Goal: Transaction & Acquisition: Register for event/course

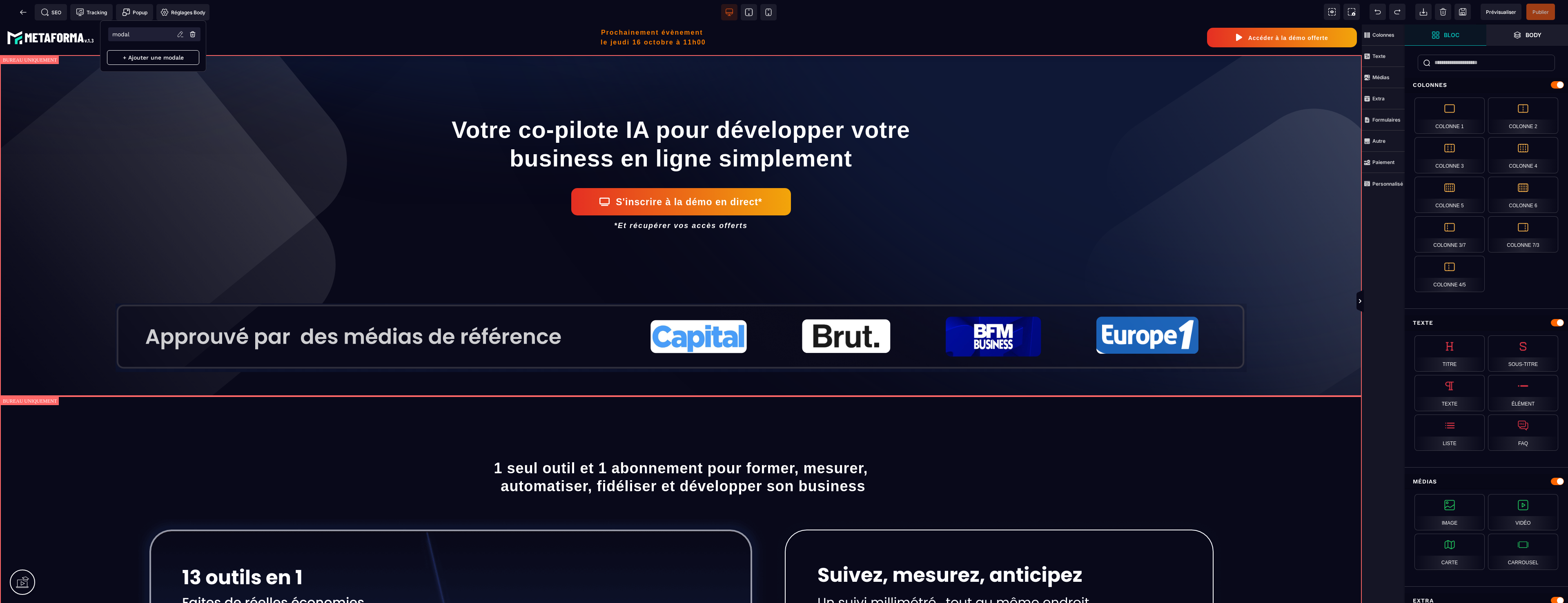
click at [153, 33] on li "modal" at bounding box center [154, 34] width 92 height 14
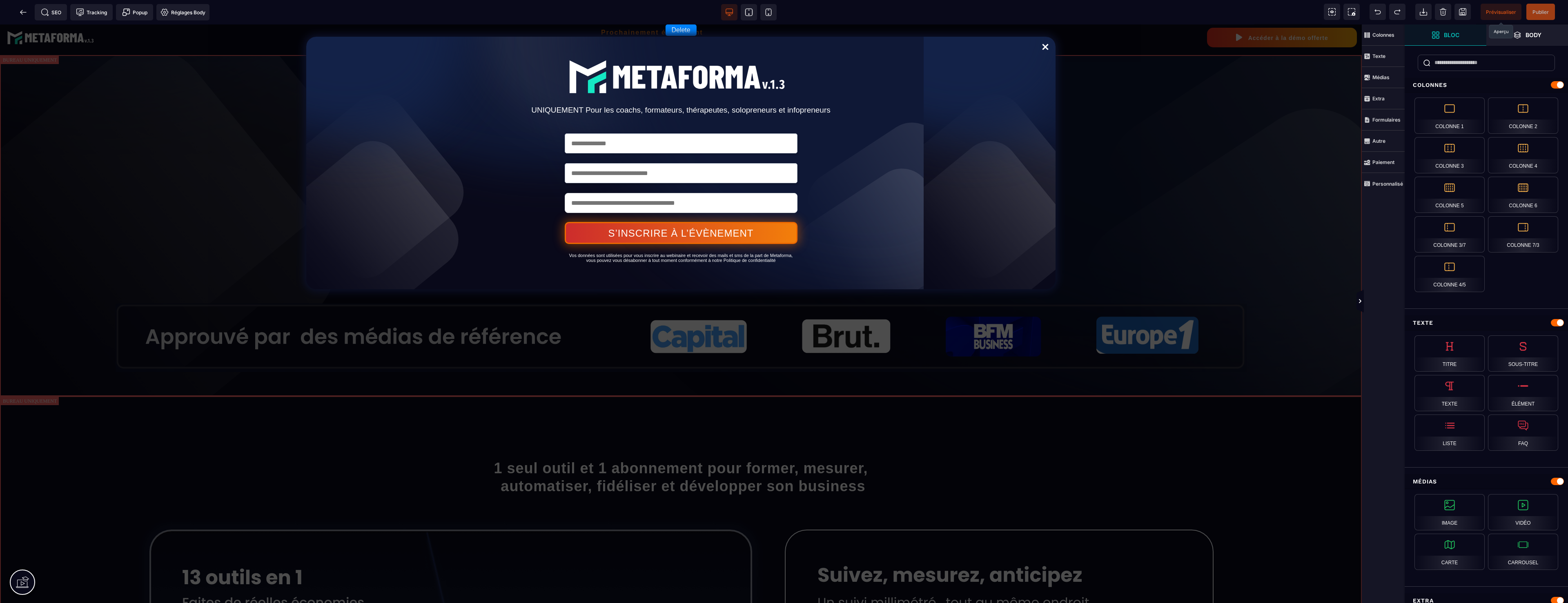
click at [1504, 14] on span "Prévisualiser" at bounding box center [1501, 12] width 31 height 6
click at [25, 11] on icon at bounding box center [23, 12] width 8 height 8
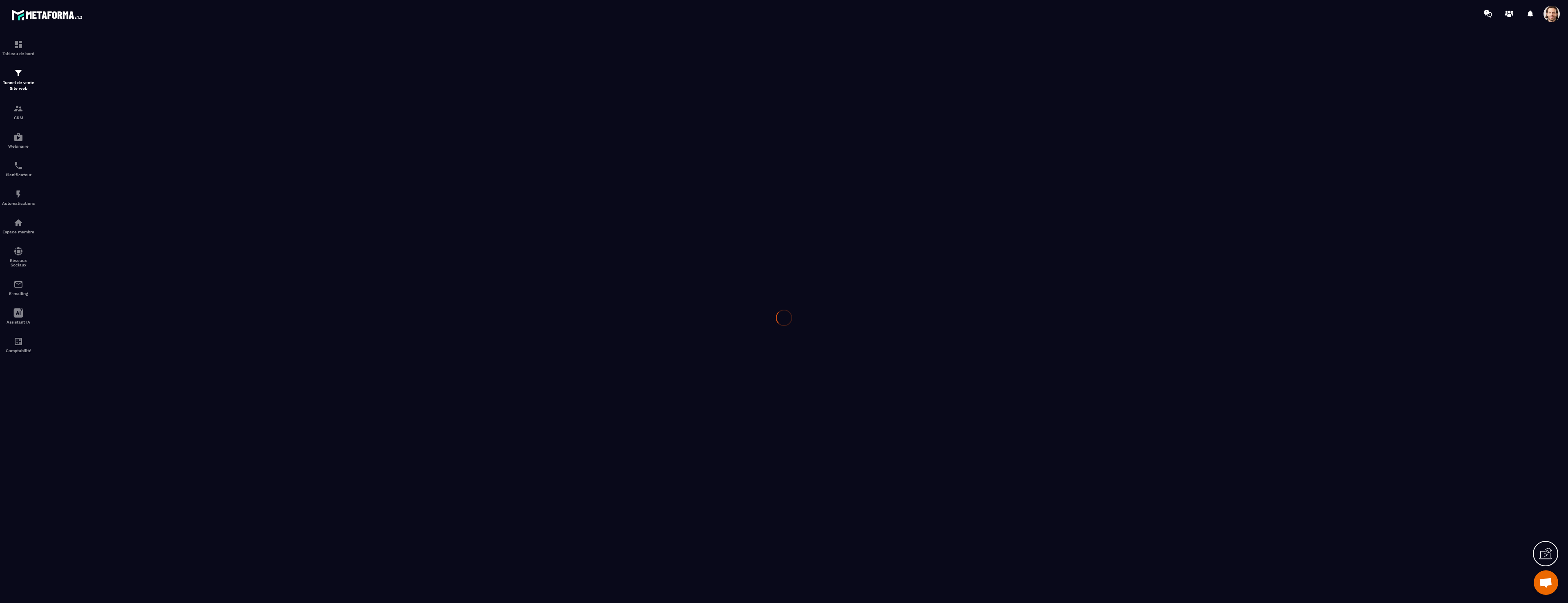
click at [1556, 15] on span at bounding box center [1551, 14] width 17 height 17
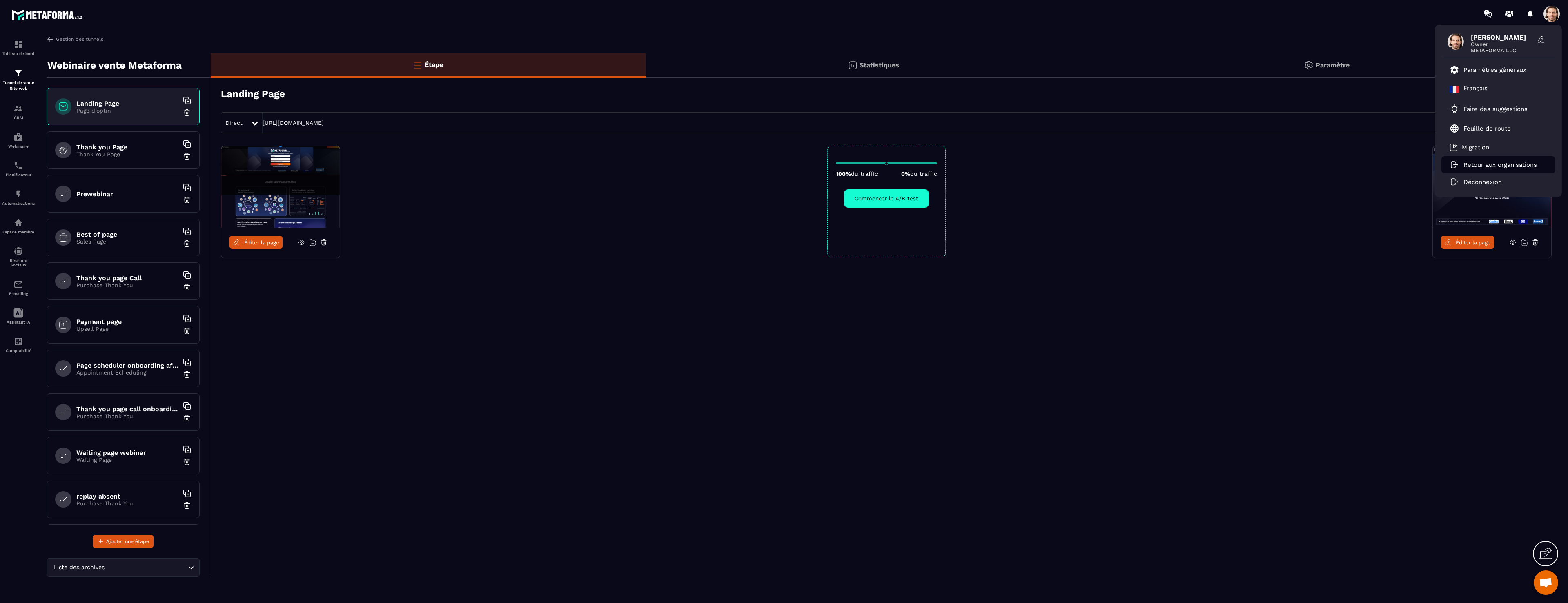
click at [1520, 166] on p "Retour aux organisations" at bounding box center [1500, 165] width 74 height 7
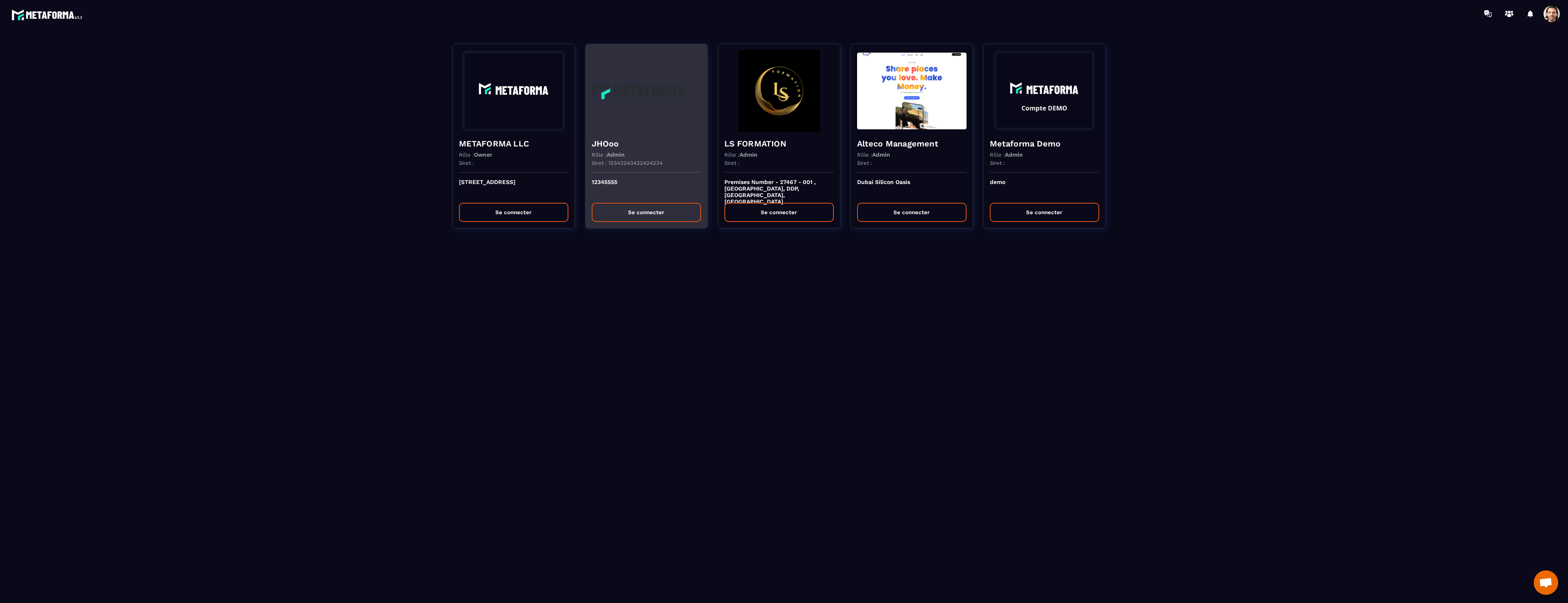
click at [636, 205] on button "Se connecter" at bounding box center [646, 212] width 109 height 19
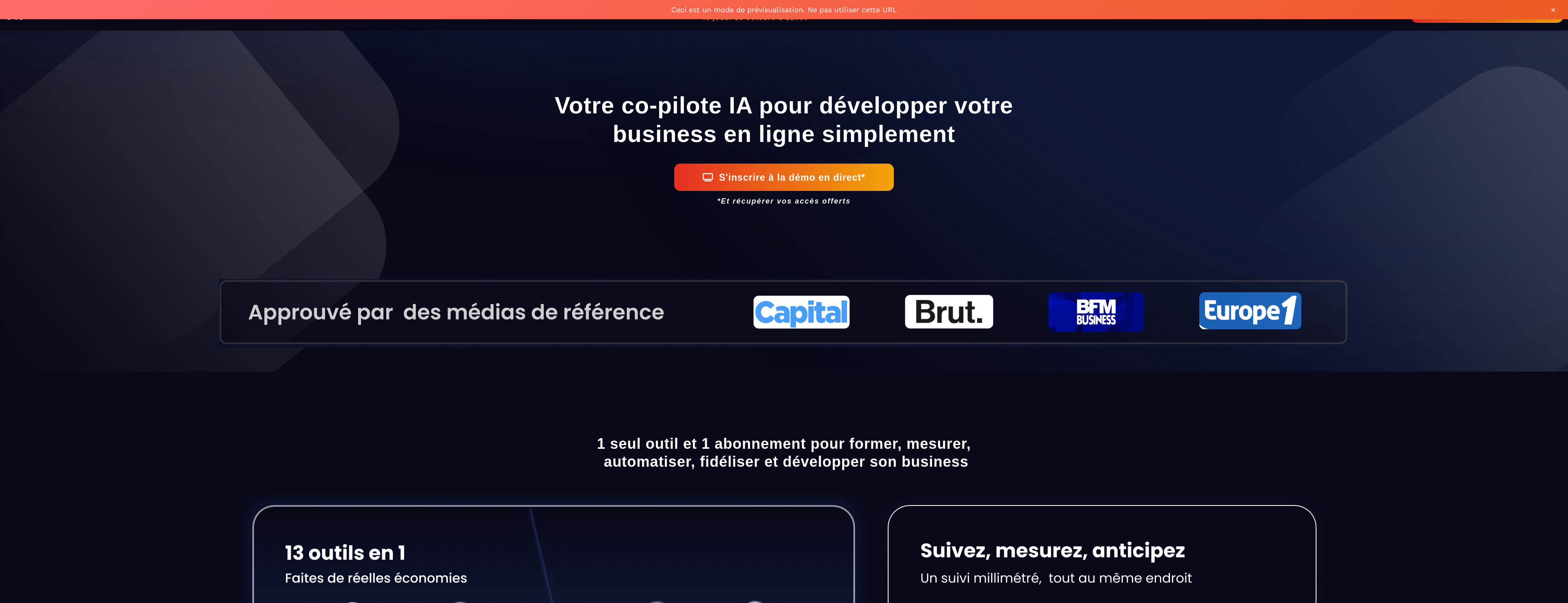
click at [717, 176] on button "S'inscrire à la démo en direct*" at bounding box center [784, 177] width 220 height 27
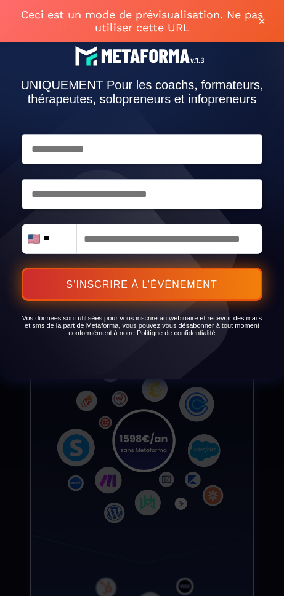
scroll to position [177, 0]
